Goal: Task Accomplishment & Management: Manage account settings

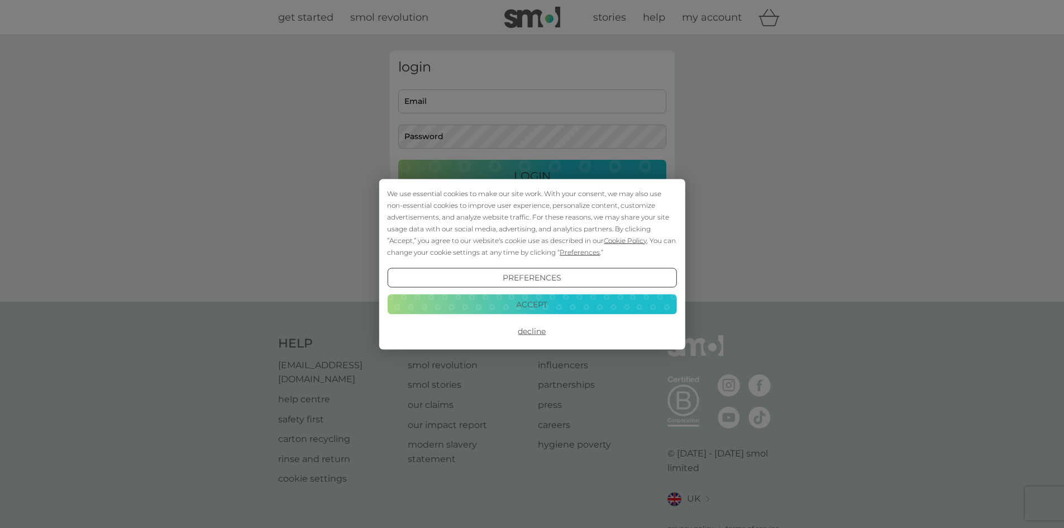
click at [561, 307] on button "Accept" at bounding box center [531, 304] width 289 height 20
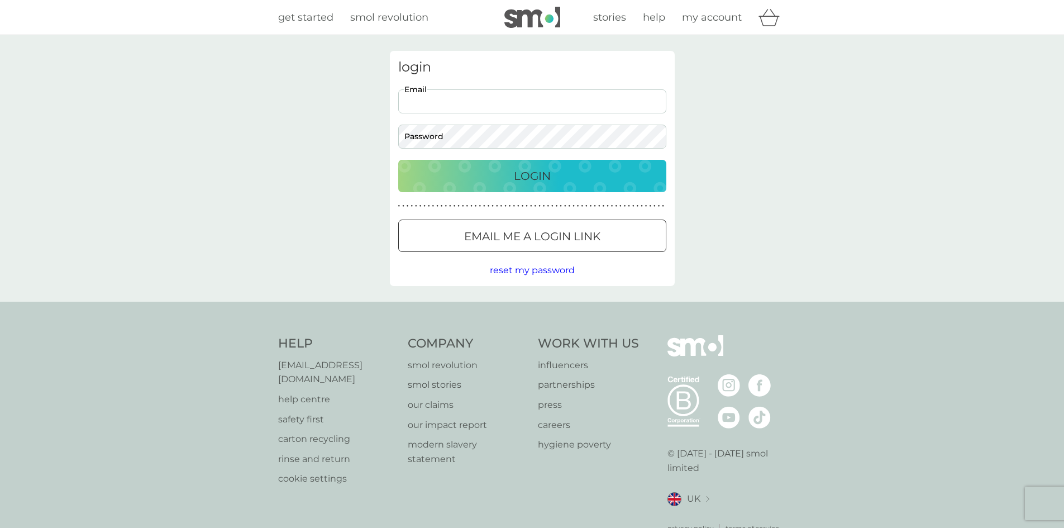
click at [456, 92] on input "Email" at bounding box center [532, 101] width 268 height 24
type input "angela.mullen@Gmail.com"
click at [398, 160] on button "Login" at bounding box center [532, 176] width 268 height 32
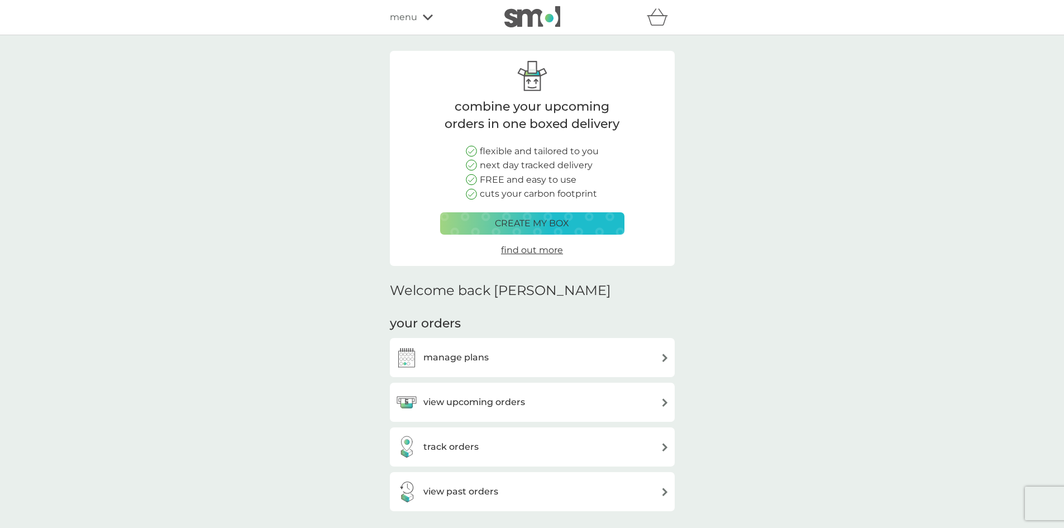
click at [450, 391] on div "view upcoming orders" at bounding box center [460, 402] width 130 height 22
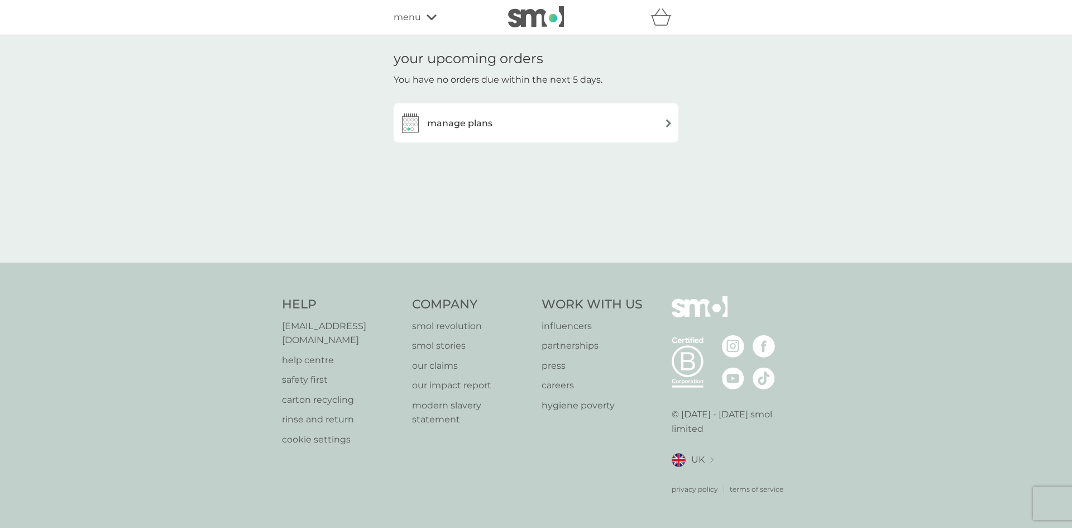
click at [471, 121] on h3 "manage plans" at bounding box center [459, 123] width 65 height 15
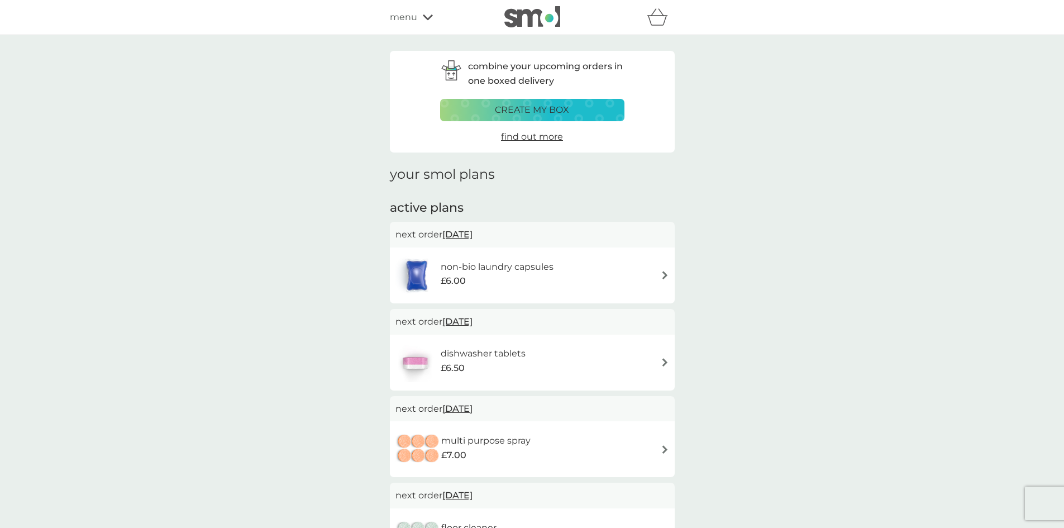
click at [610, 356] on div "dishwasher tablets £6.50" at bounding box center [532, 362] width 274 height 39
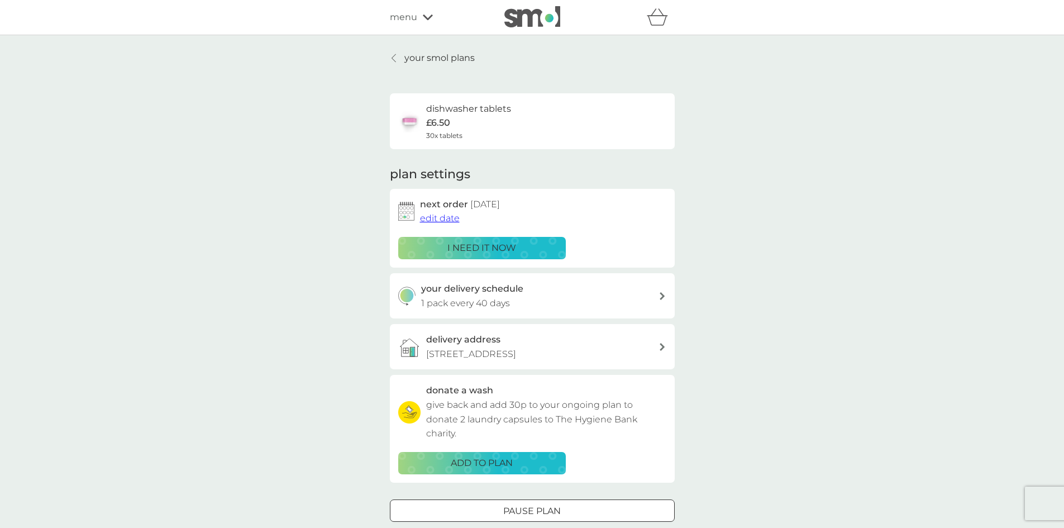
click at [487, 245] on p "i need it now" at bounding box center [481, 248] width 69 height 15
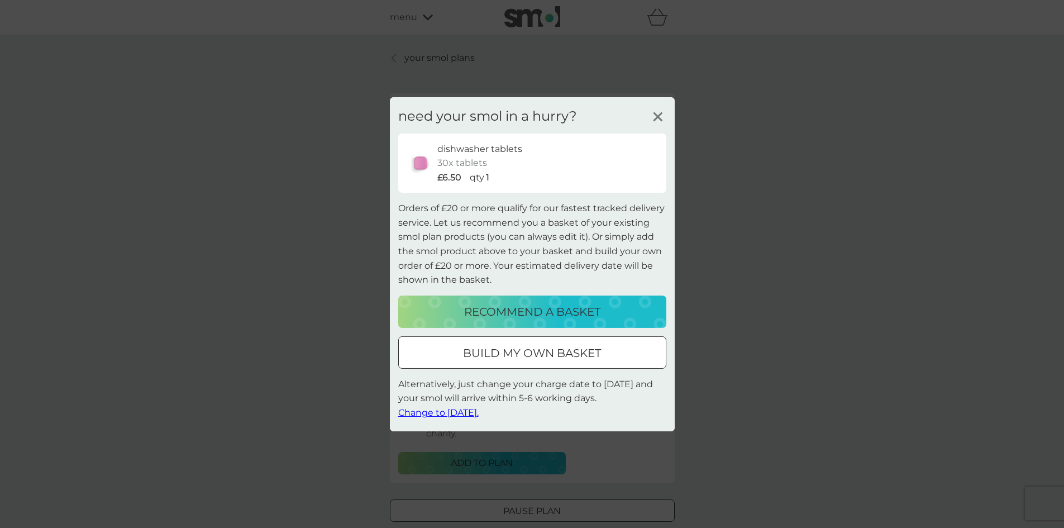
click at [496, 352] on p "build my own basket" at bounding box center [532, 353] width 138 height 18
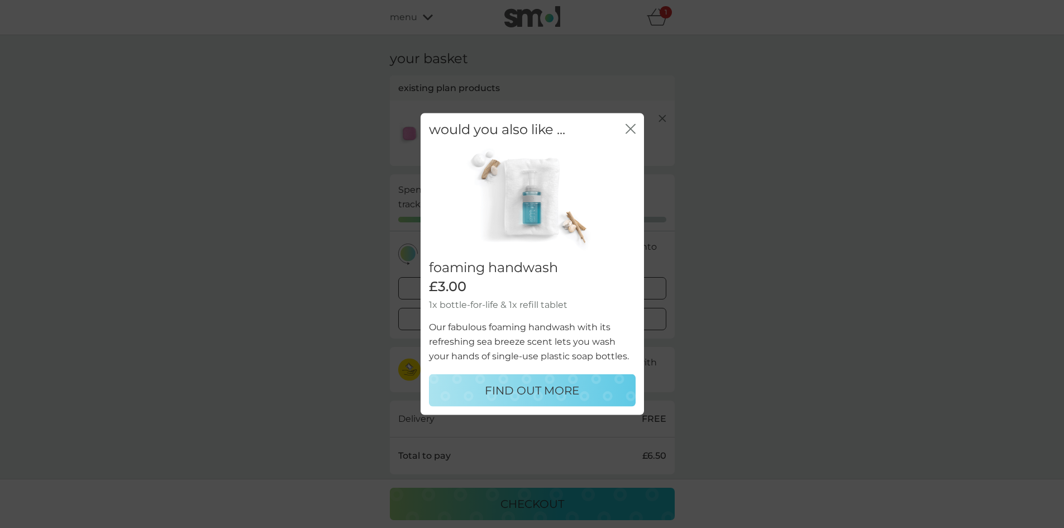
click at [627, 126] on icon "close" at bounding box center [628, 128] width 4 height 9
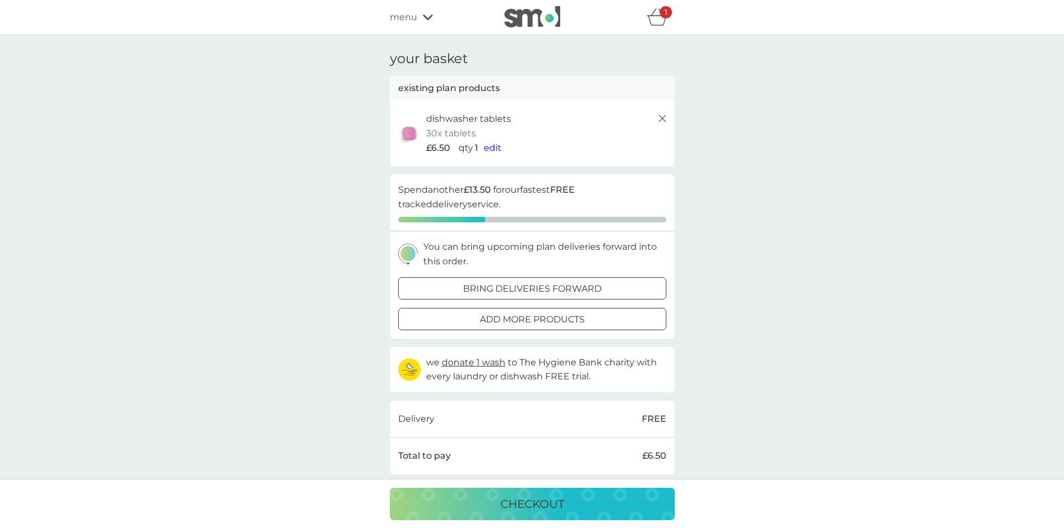
click at [492, 146] on span "edit" at bounding box center [493, 147] width 18 height 11
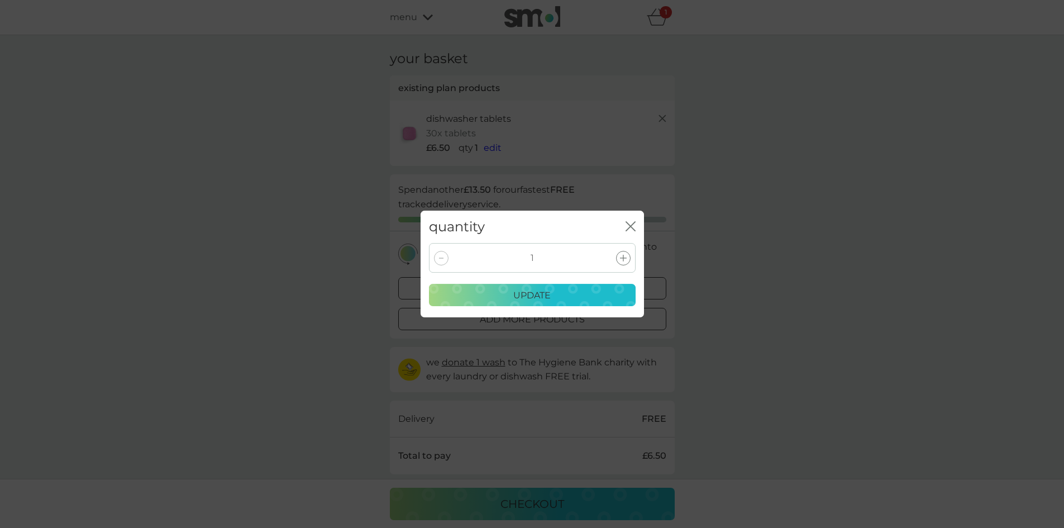
click at [614, 254] on div "1" at bounding box center [532, 258] width 207 height 30
click at [620, 258] on icon at bounding box center [623, 258] width 7 height 7
click at [605, 297] on div "update" at bounding box center [532, 295] width 192 height 15
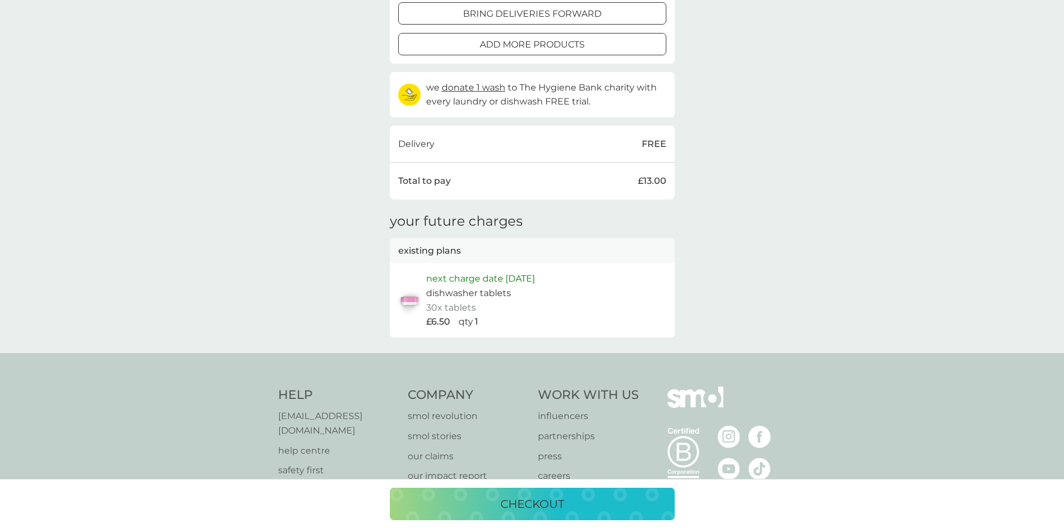
scroll to position [279, 0]
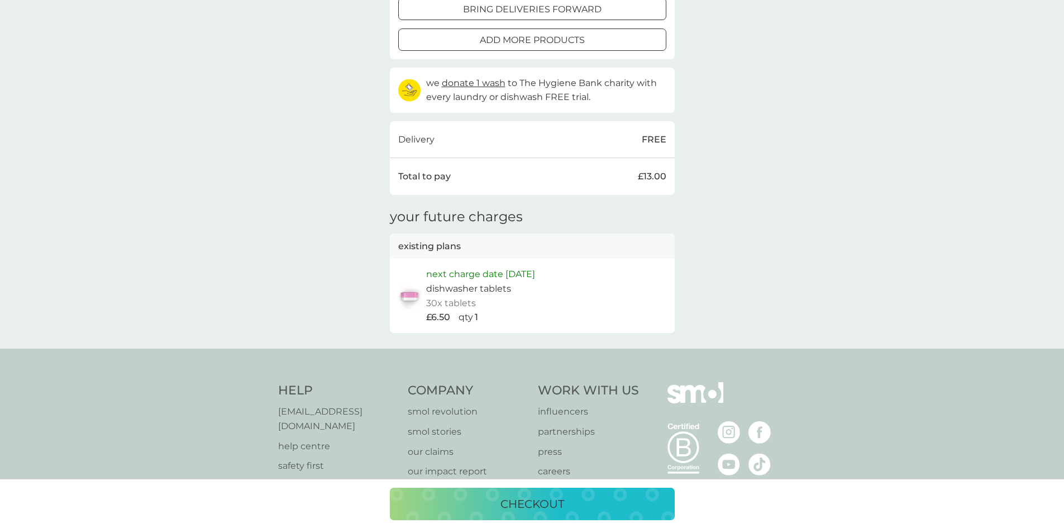
click at [529, 507] on p "checkout" at bounding box center [532, 504] width 64 height 18
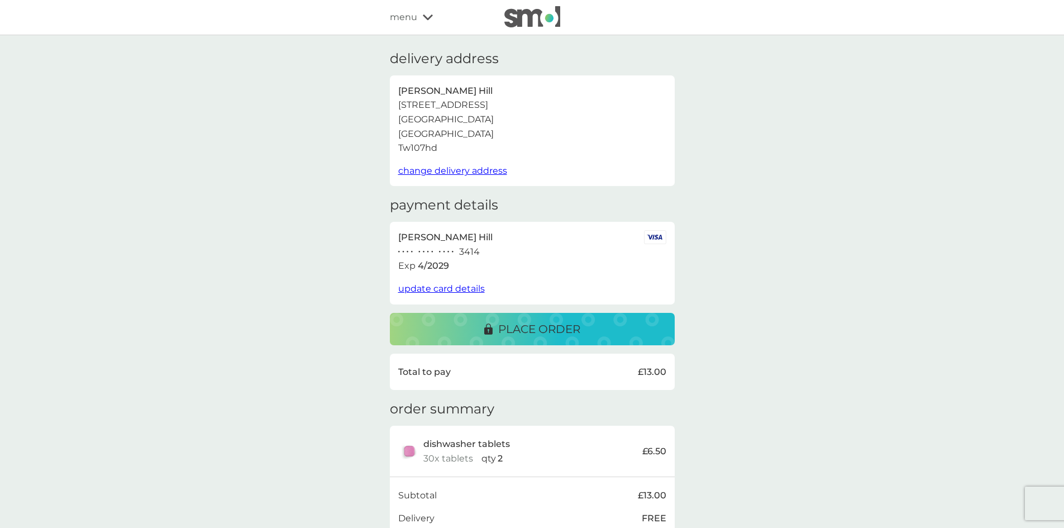
click at [525, 323] on p "place order" at bounding box center [539, 329] width 82 height 18
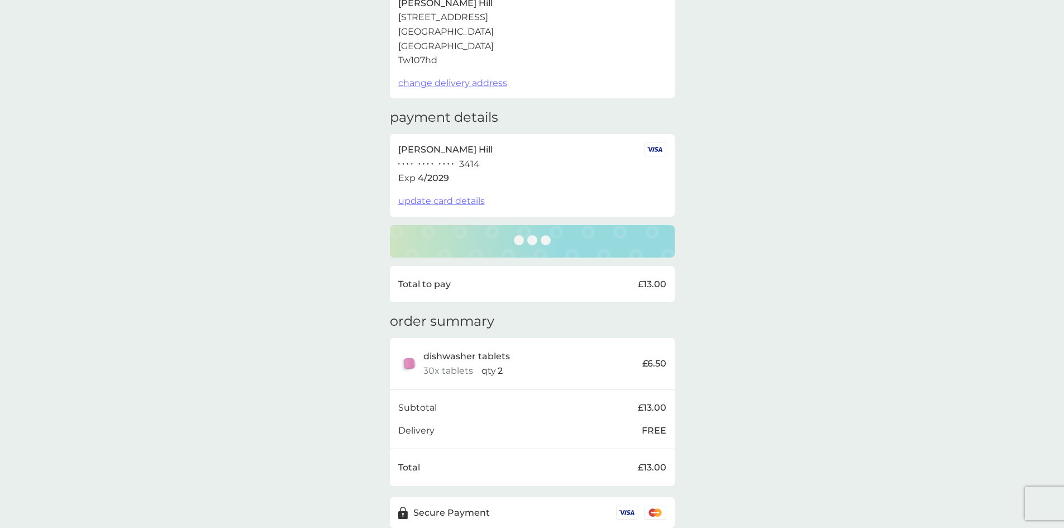
scroll to position [136, 0]
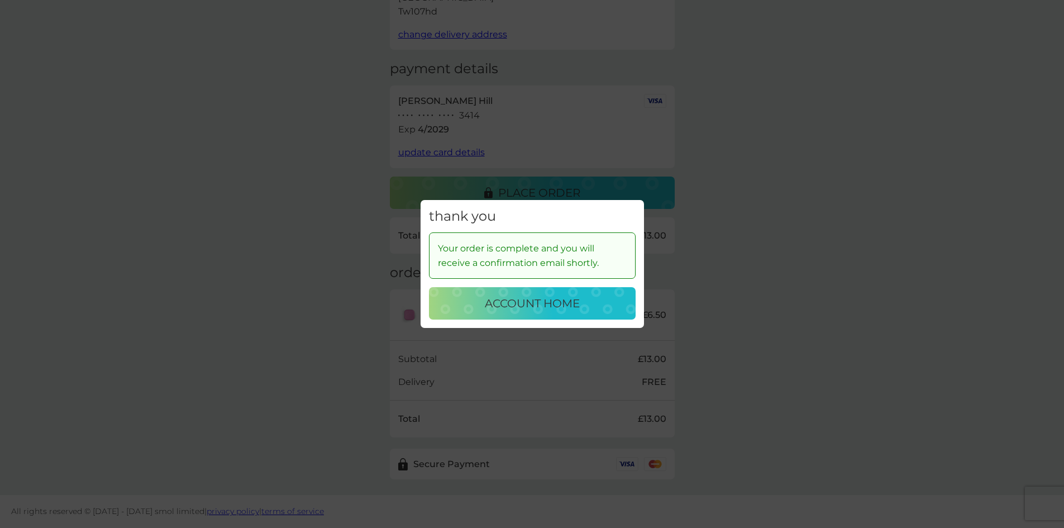
click at [506, 298] on p "account home" at bounding box center [532, 303] width 95 height 18
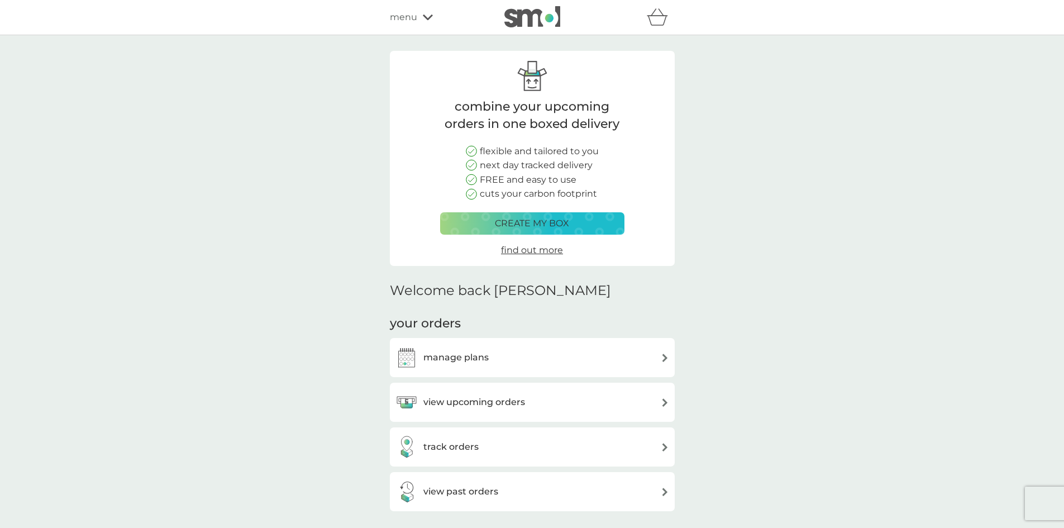
click at [417, 21] on div "menu" at bounding box center [437, 17] width 95 height 15
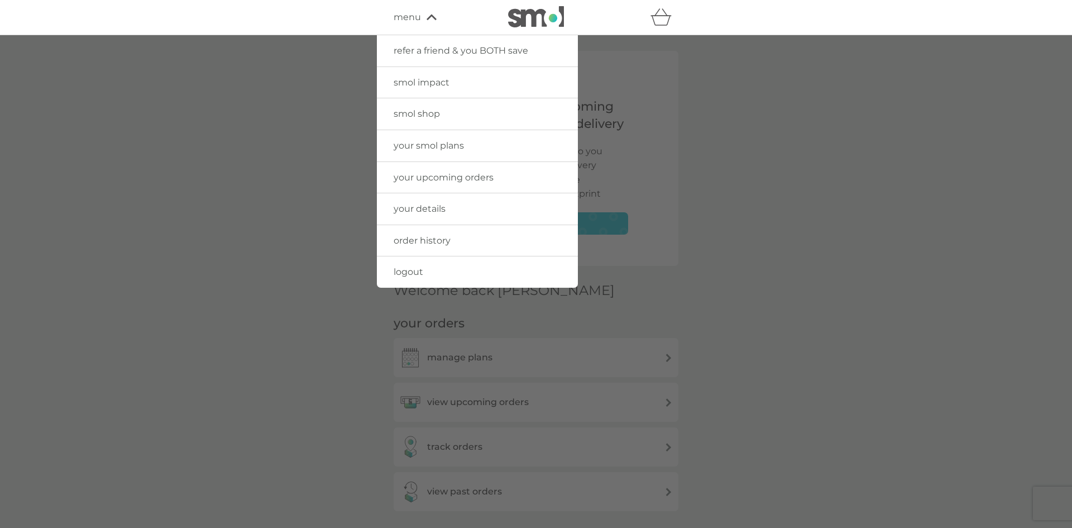
click at [407, 178] on span "your upcoming orders" at bounding box center [444, 177] width 100 height 11
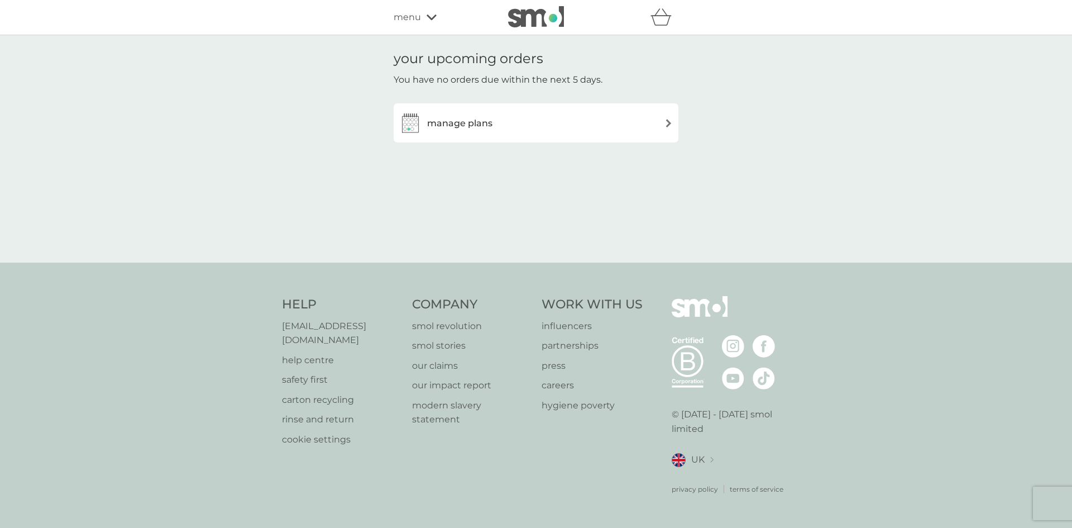
click at [457, 125] on h3 "manage plans" at bounding box center [459, 123] width 65 height 15
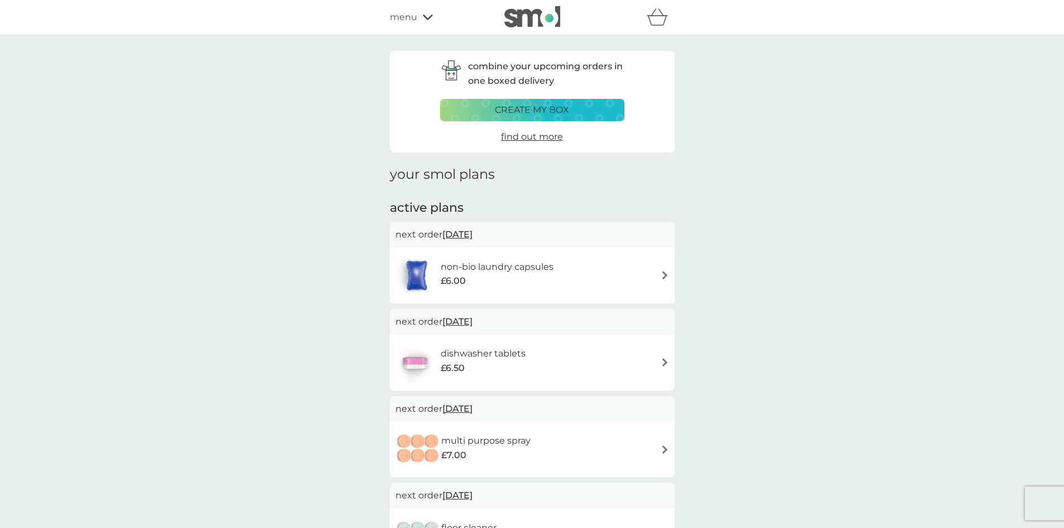
click at [473, 321] on span "[DATE]" at bounding box center [457, 322] width 30 height 22
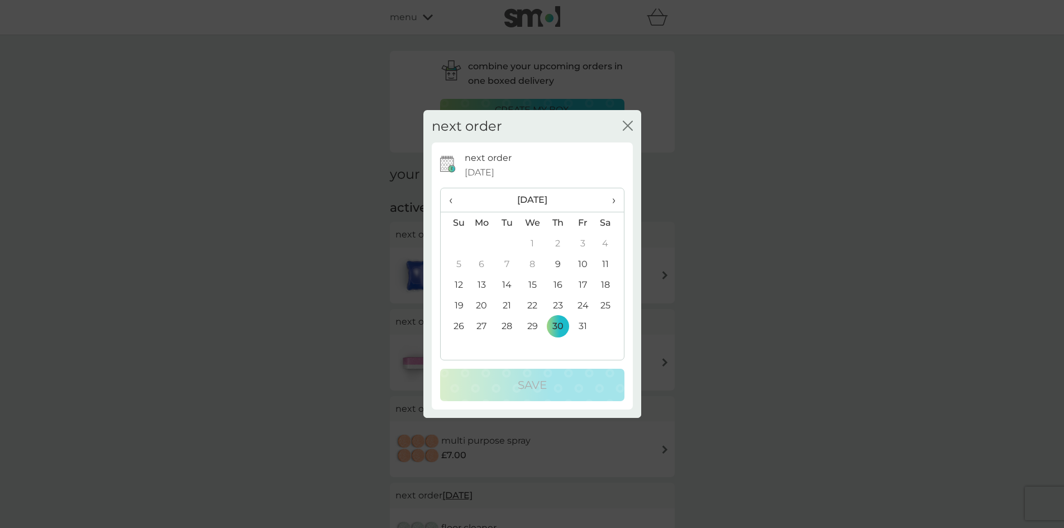
click at [614, 200] on span "›" at bounding box center [609, 199] width 11 height 23
click at [583, 244] on td "5" at bounding box center [583, 243] width 25 height 21
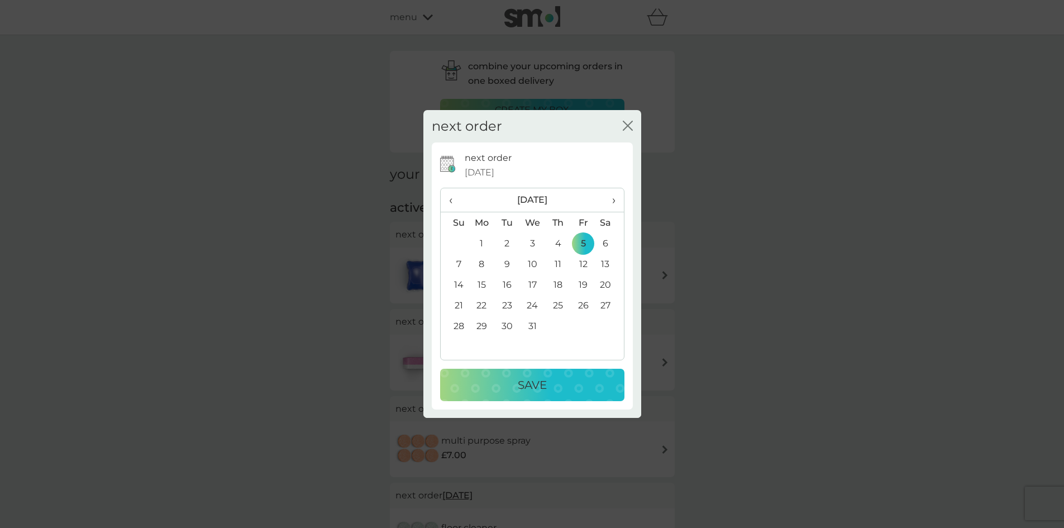
click at [580, 390] on div "Save" at bounding box center [532, 385] width 162 height 18
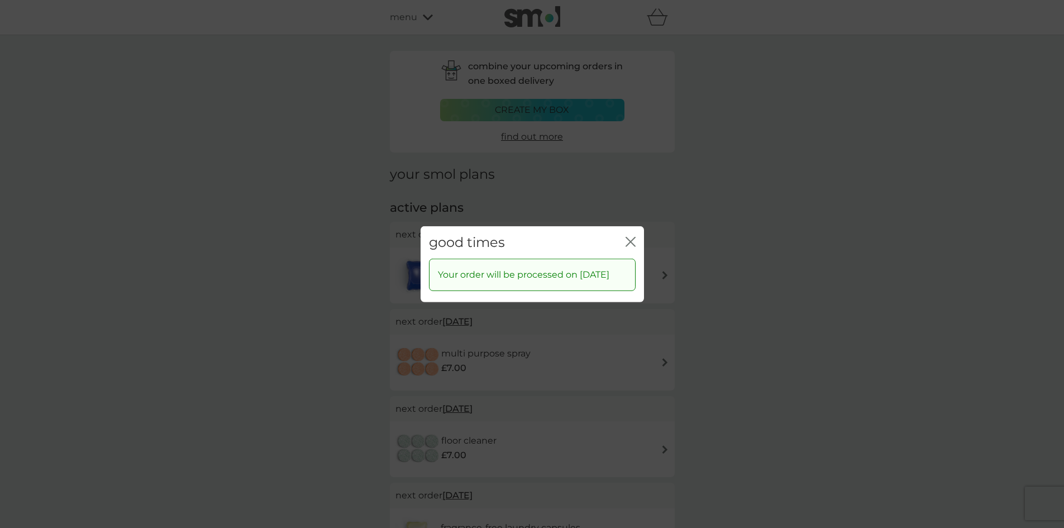
click at [630, 237] on icon "close" at bounding box center [628, 241] width 4 height 9
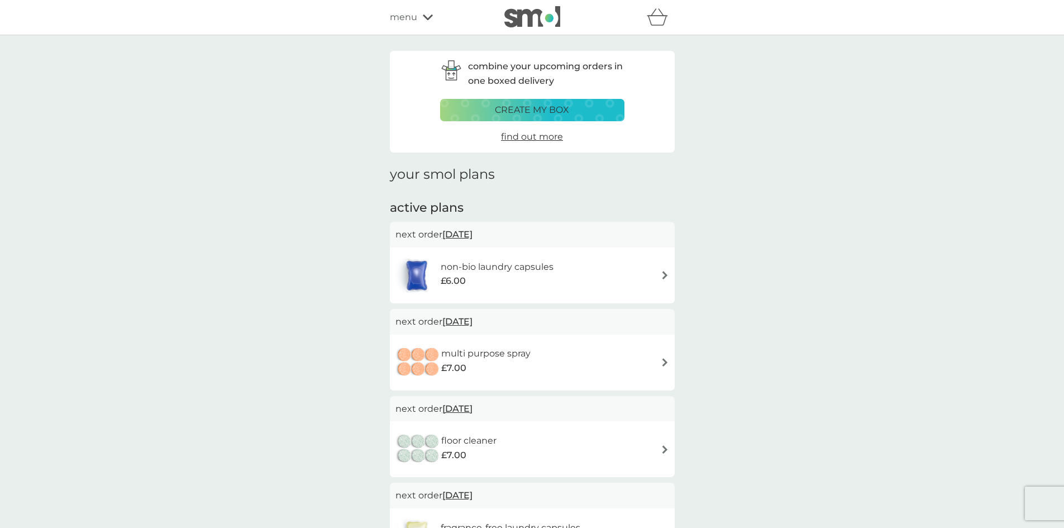
click at [471, 236] on span "[DATE]" at bounding box center [457, 234] width 30 height 22
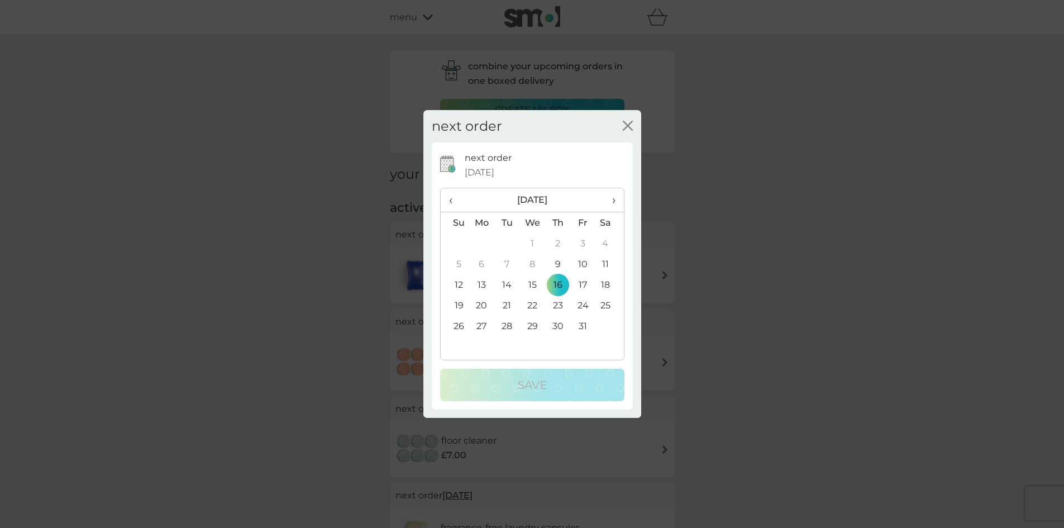
click at [611, 199] on span "›" at bounding box center [609, 199] width 11 height 23
click at [485, 264] on td "3" at bounding box center [482, 264] width 26 height 21
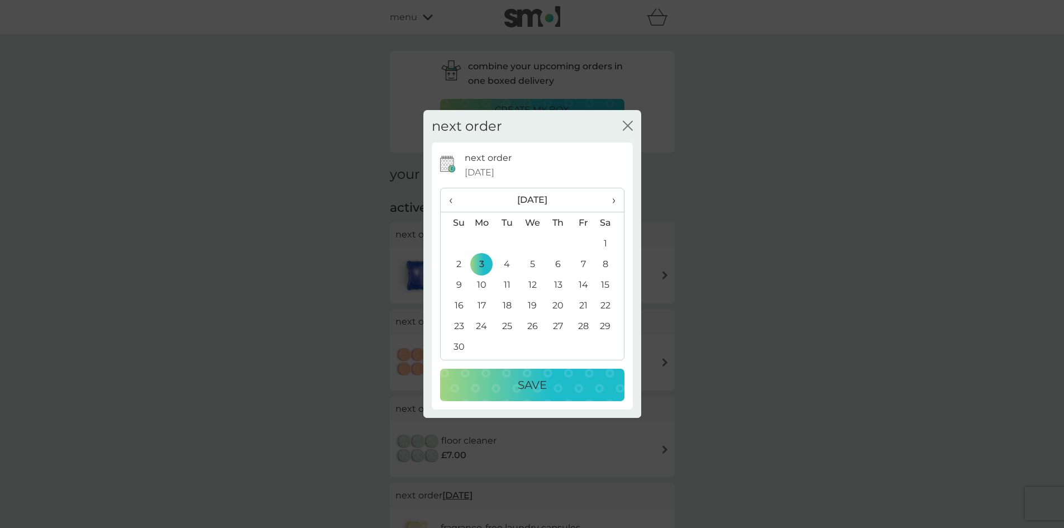
click at [539, 385] on p "Save" at bounding box center [532, 385] width 29 height 18
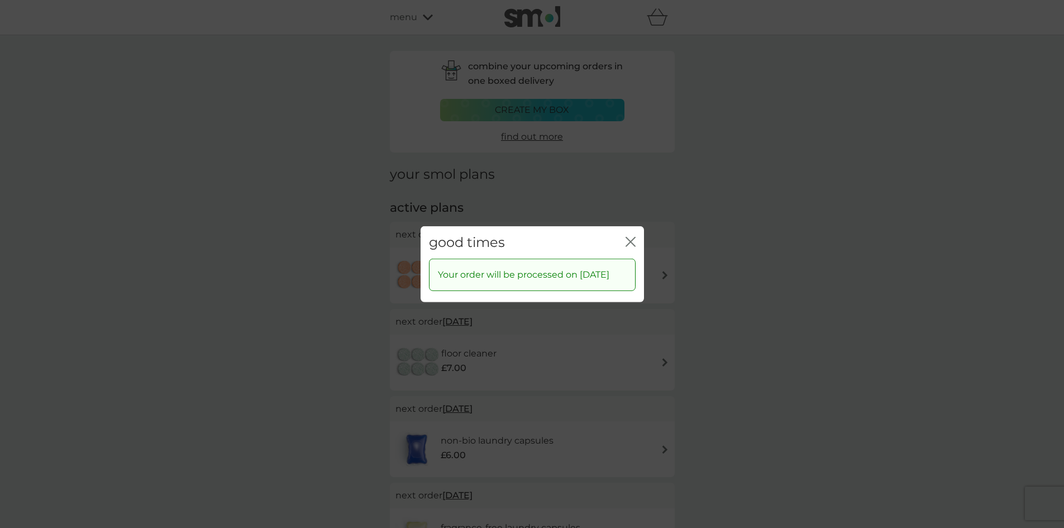
click at [633, 237] on icon "close" at bounding box center [633, 241] width 4 height 9
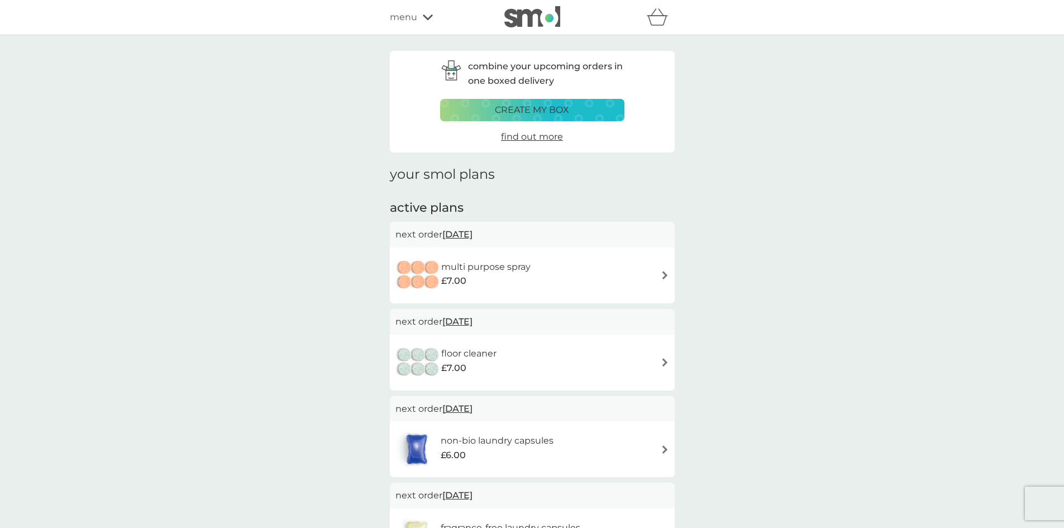
click at [458, 232] on span "[DATE]" at bounding box center [457, 234] width 30 height 22
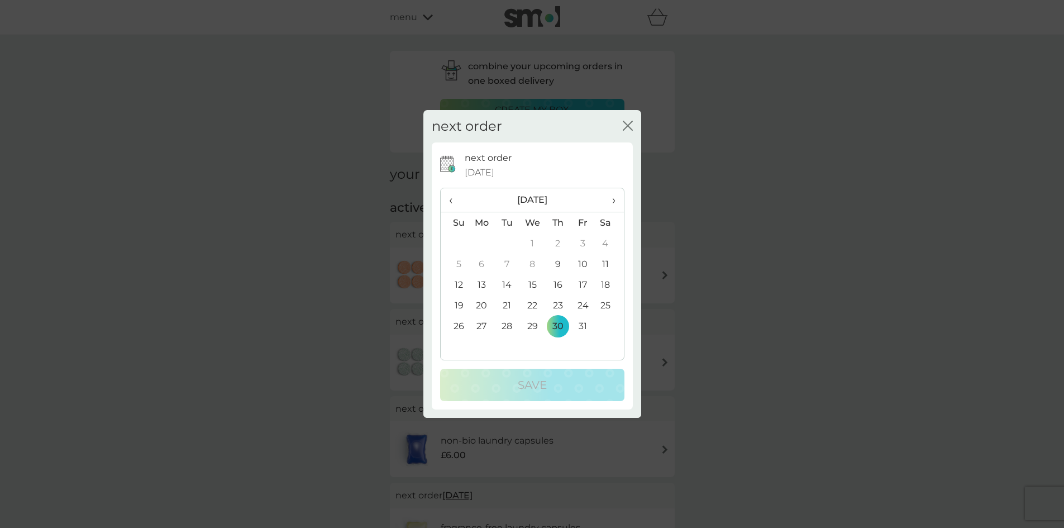
click at [614, 199] on span "›" at bounding box center [609, 199] width 11 height 23
click at [612, 198] on span "›" at bounding box center [609, 199] width 11 height 23
click at [507, 244] on td "2" at bounding box center [506, 243] width 25 height 21
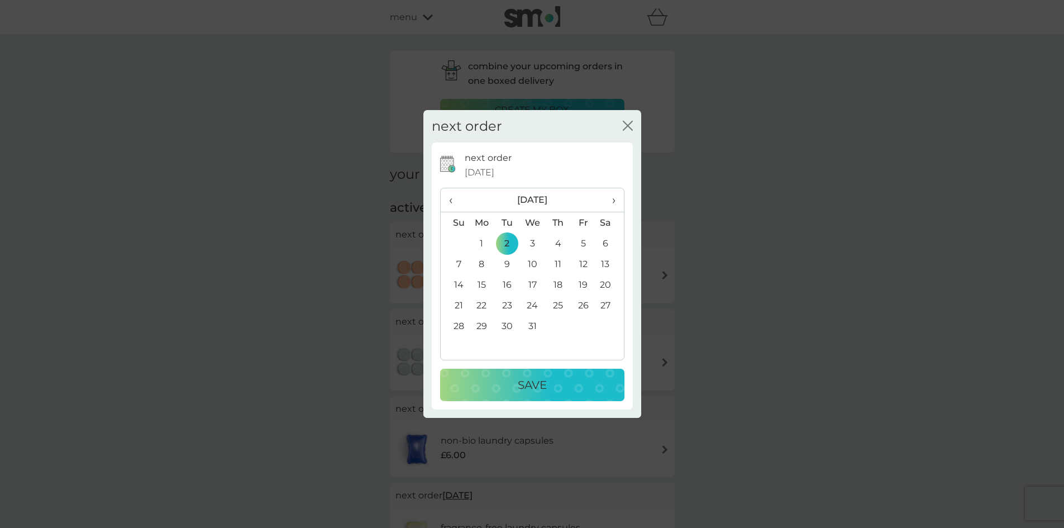
click at [556, 382] on div "Save" at bounding box center [532, 385] width 162 height 18
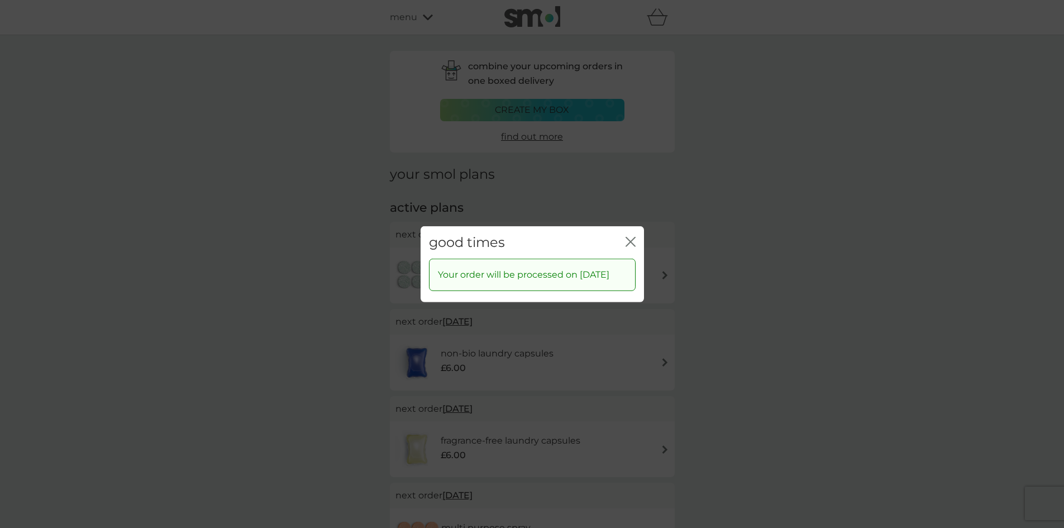
click at [632, 236] on icon "close" at bounding box center [631, 241] width 10 height 10
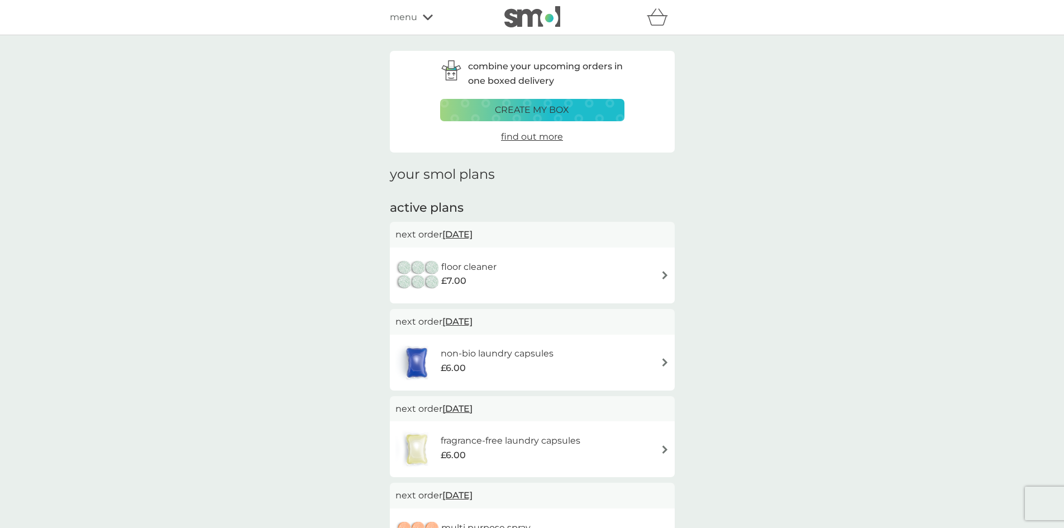
click at [468, 232] on span "[DATE]" at bounding box center [457, 234] width 30 height 22
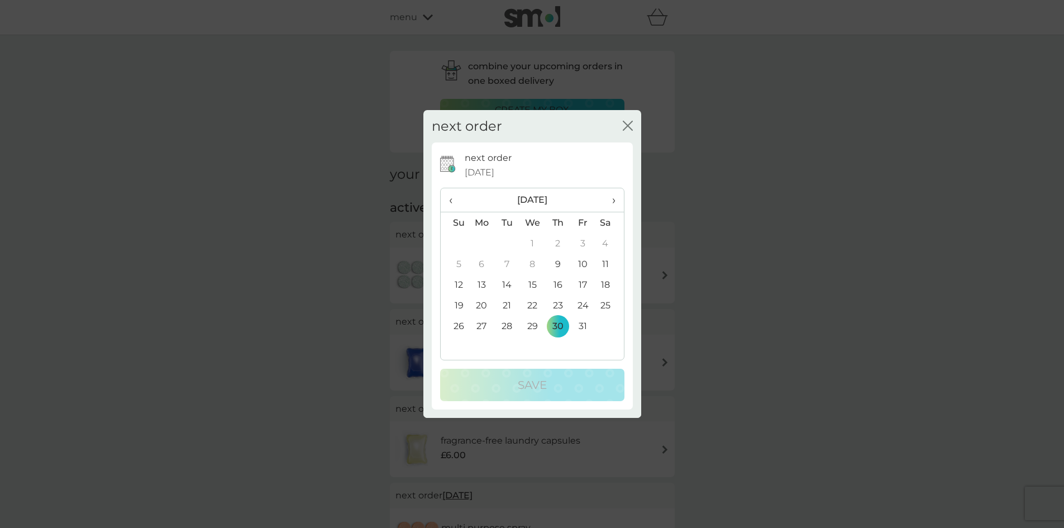
click at [615, 200] on th "›" at bounding box center [609, 200] width 28 height 24
click at [615, 200] on span "›" at bounding box center [609, 199] width 11 height 23
click at [508, 241] on td "2" at bounding box center [506, 243] width 25 height 21
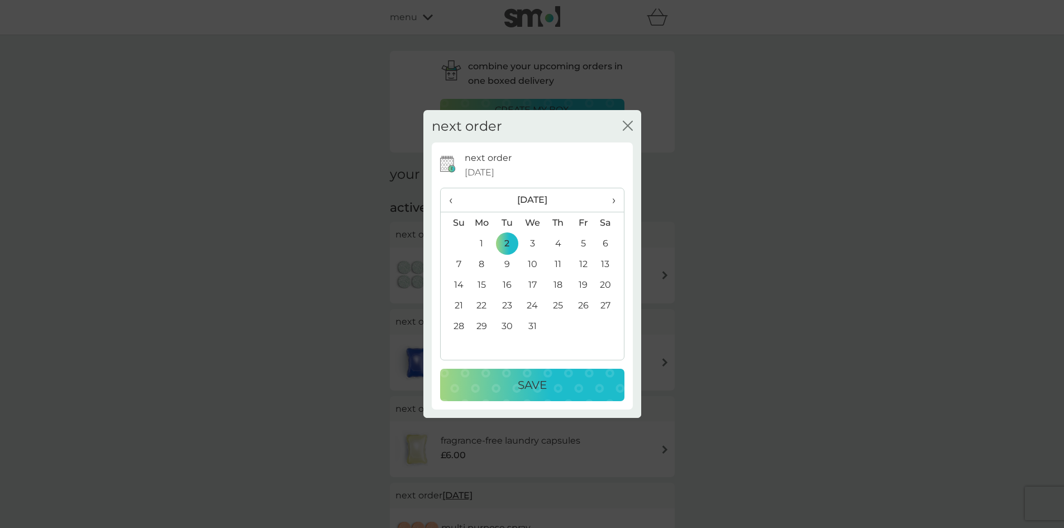
click at [556, 387] on div "Save" at bounding box center [532, 385] width 162 height 18
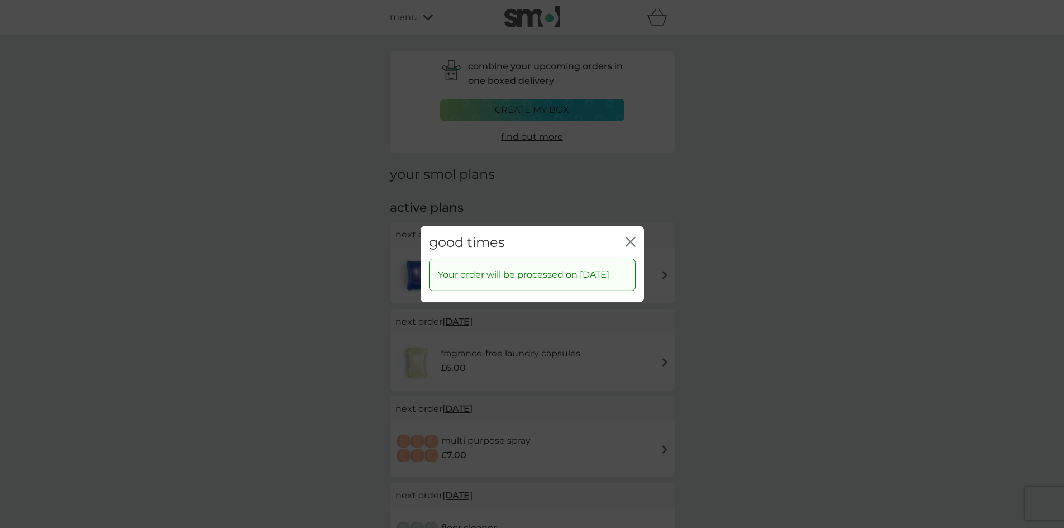
click at [631, 237] on icon "close" at bounding box center [633, 241] width 4 height 9
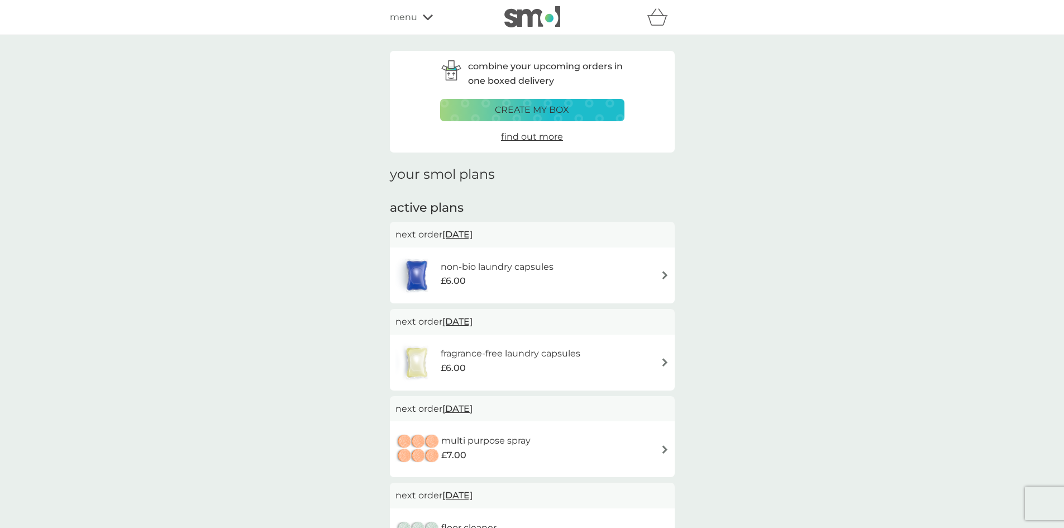
click at [473, 321] on span "[DATE]" at bounding box center [457, 322] width 30 height 22
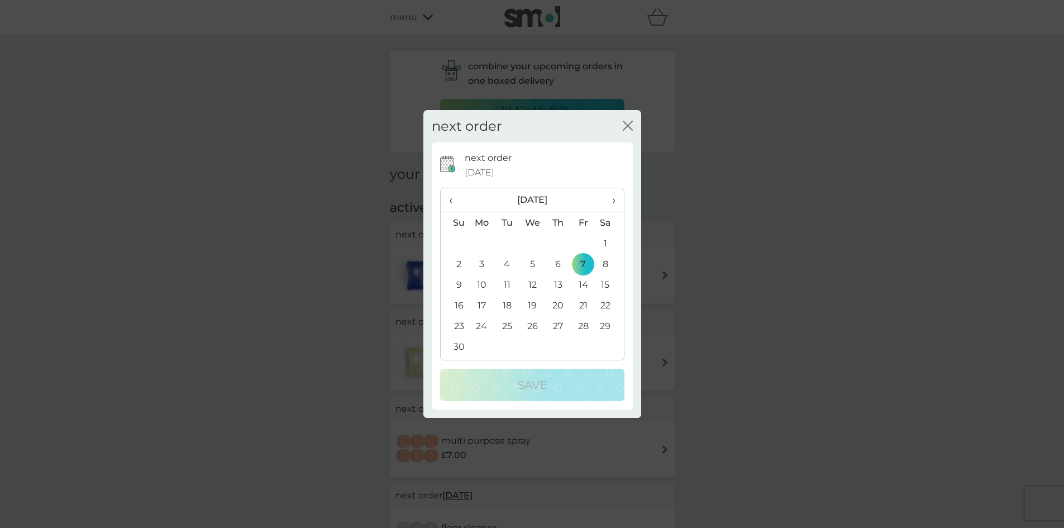
click at [484, 263] on td "3" at bounding box center [482, 264] width 26 height 21
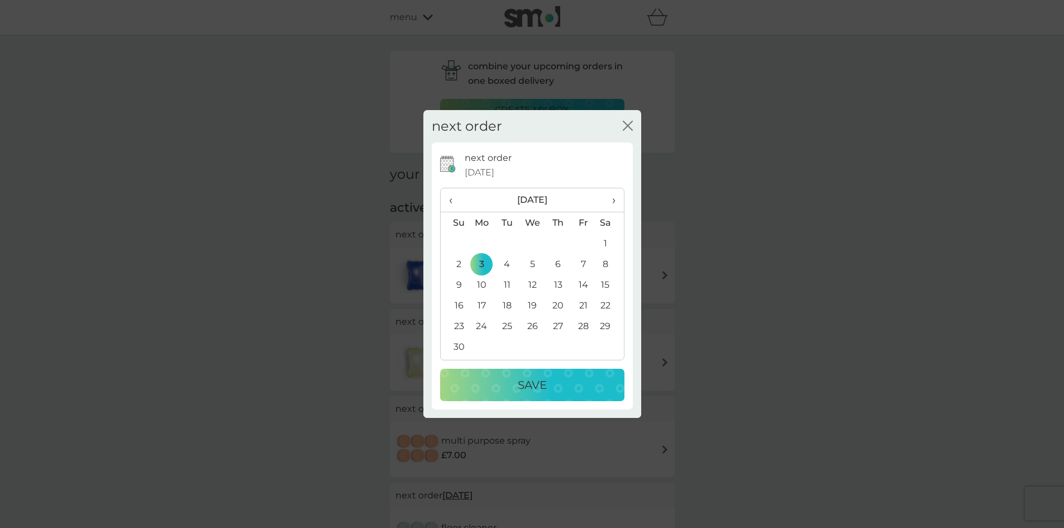
click at [576, 389] on div "Save" at bounding box center [532, 385] width 162 height 18
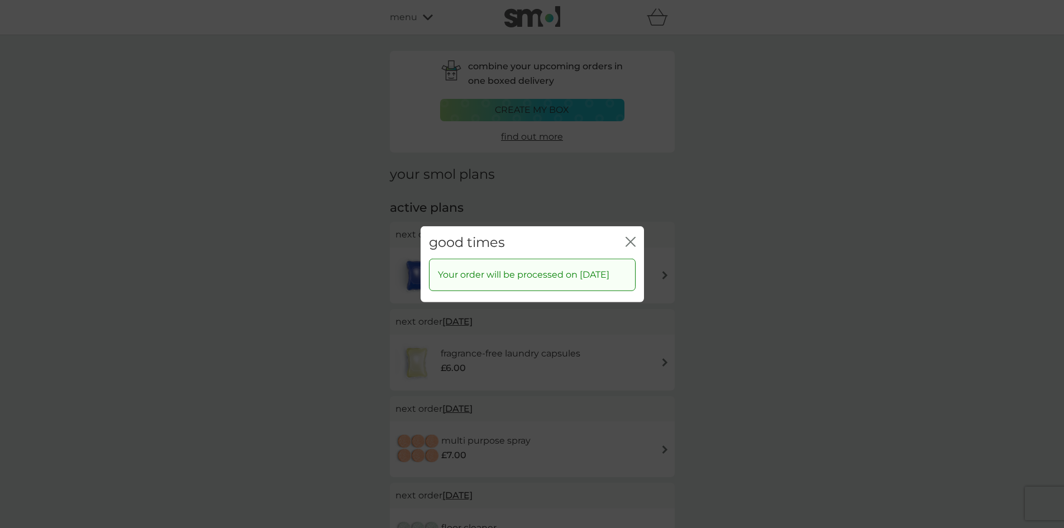
click at [627, 236] on icon "close" at bounding box center [631, 241] width 10 height 10
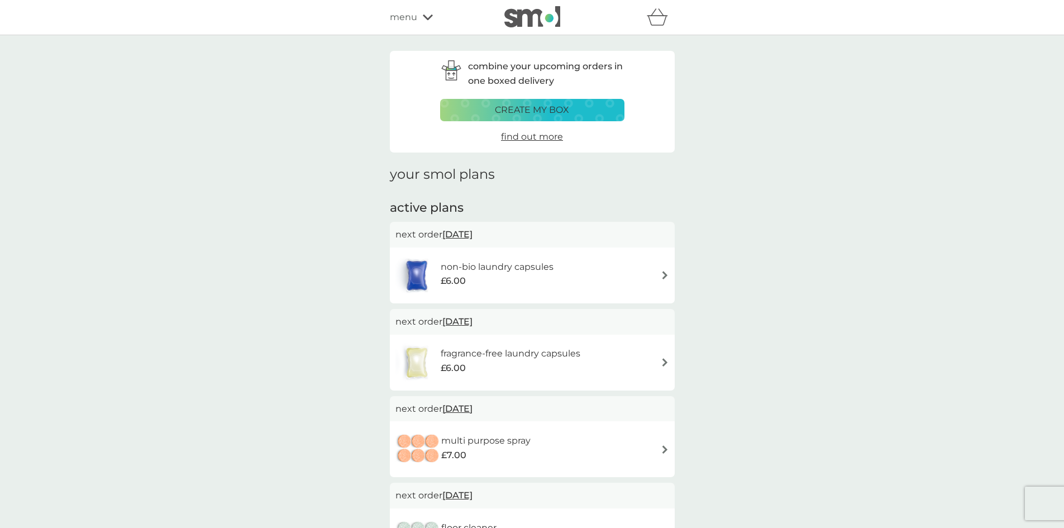
click at [427, 17] on icon at bounding box center [428, 17] width 10 height 7
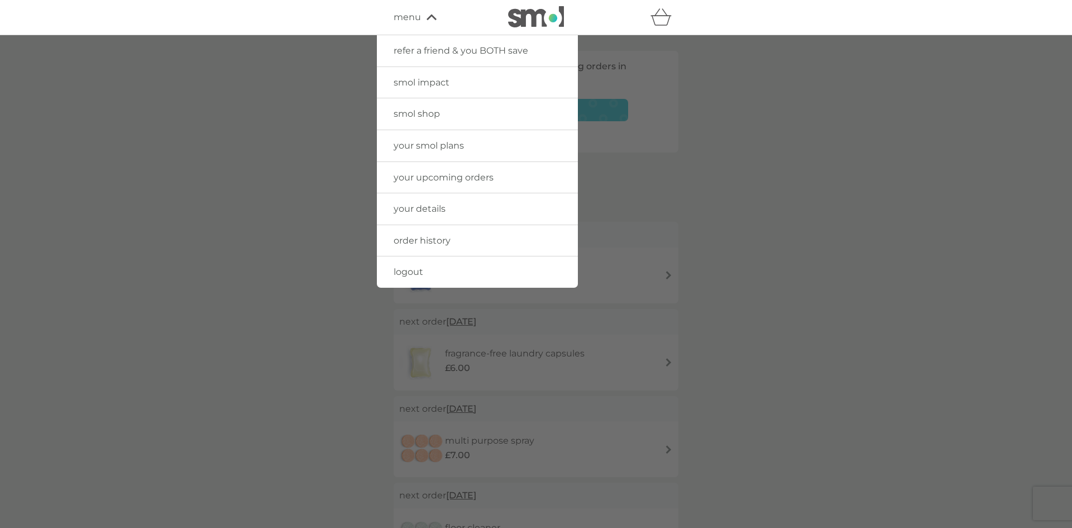
click at [408, 273] on span "logout" at bounding box center [409, 271] width 30 height 11
